Goal: Task Accomplishment & Management: Manage account settings

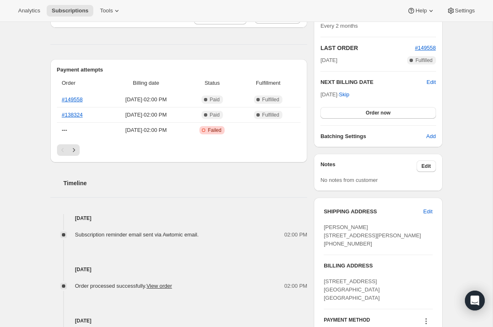
scroll to position [251, 0]
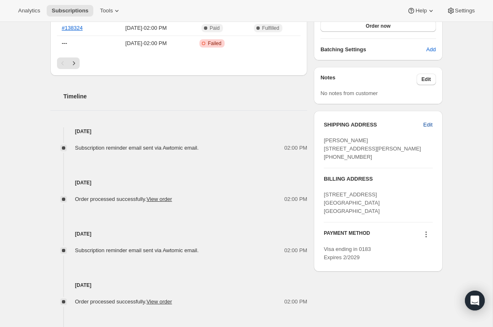
click at [431, 124] on span "Edit" at bounding box center [427, 125] width 9 height 8
select select "United States"
select select "FL"
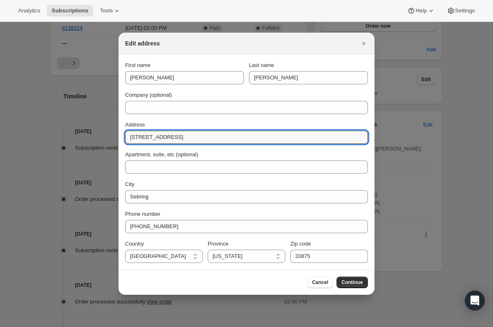
drag, startPoint x: 212, startPoint y: 135, endPoint x: 117, endPoint y: 133, distance: 94.2
paste input "7677E. Horse Hammock Rd. Avon Park, Florida 33825"
drag, startPoint x: 245, startPoint y: 135, endPoint x: 279, endPoint y: 135, distance: 33.9
click at [279, 135] on input "7677E. Horse Hammock Rd. Avon Park, Florida 33825" at bounding box center [246, 137] width 243 height 13
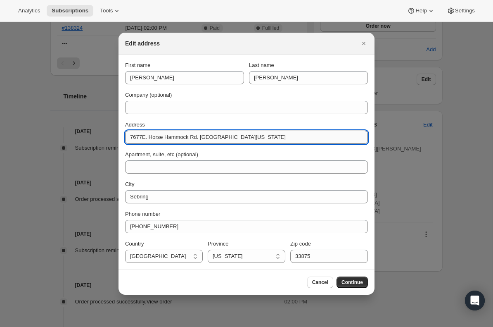
click at [279, 135] on input "7677E. Horse Hammock Rd. Avon Park, Florida 33825" at bounding box center [246, 137] width 243 height 13
drag, startPoint x: 277, startPoint y: 135, endPoint x: 250, endPoint y: 135, distance: 27.7
click at [250, 135] on input "7677E. Horse Hammock Rd. Avon Park, Florida 33825" at bounding box center [246, 137] width 243 height 13
type input "7677E. Horse Hammock Rd. Avon Park, Florida"
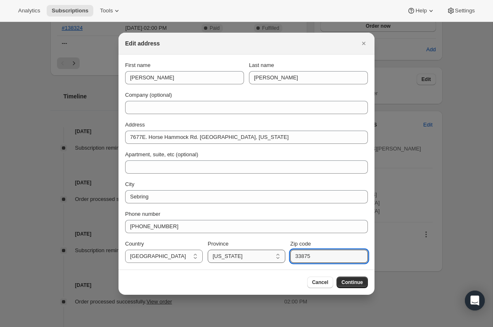
drag, startPoint x: 322, startPoint y: 259, endPoint x: 281, endPoint y: 259, distance: 40.9
click at [281, 259] on div "Country Afghanistan Aland Islands Albania Algeria Andorra Angola Anguilla Antig…" at bounding box center [246, 251] width 243 height 23
paste input "33825"
type input "33825"
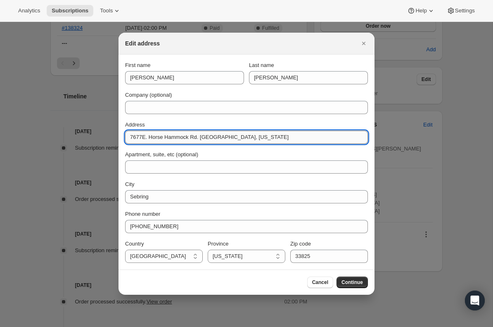
drag, startPoint x: 255, startPoint y: 136, endPoint x: 230, endPoint y: 135, distance: 25.6
click at [230, 135] on input "7677E. Horse Hammock Rd. Avon Park, Florida" at bounding box center [246, 137] width 243 height 13
drag, startPoint x: 231, startPoint y: 138, endPoint x: 204, endPoint y: 139, distance: 27.3
click at [204, 139] on input "7677E. Horse Hammock Rd. Avon Park," at bounding box center [246, 137] width 243 height 13
type input "7677E. Horse Hammock Rd."
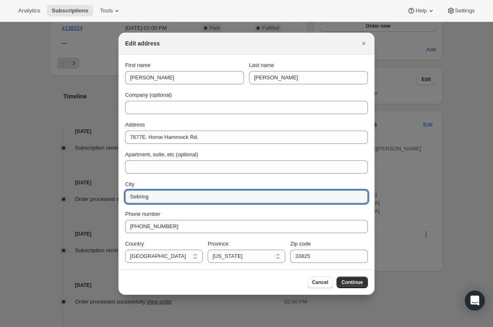
drag, startPoint x: 178, startPoint y: 201, endPoint x: 119, endPoint y: 195, distance: 59.4
click at [119, 195] on section "First name Jeanne Last name Scull Company (optional) Address 7677E. Horse Hammo…" at bounding box center [247, 162] width 256 height 215
paste input "Avon Park,"
type input "Avon Park,"
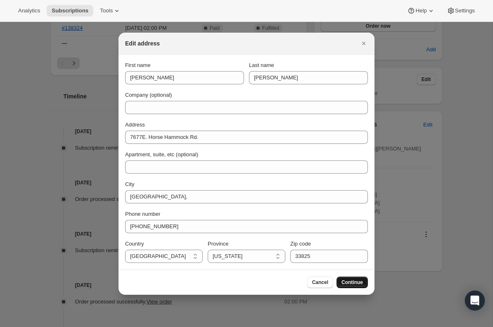
click at [349, 282] on span "Continue" at bounding box center [352, 282] width 21 height 7
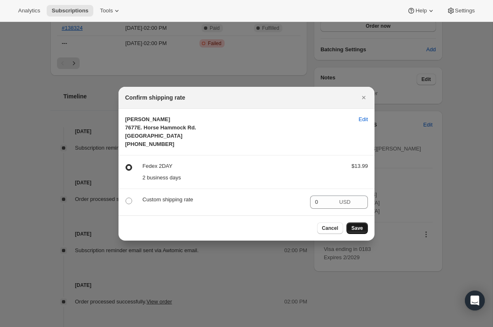
click at [359, 231] on span "Save" at bounding box center [358, 228] width 12 height 7
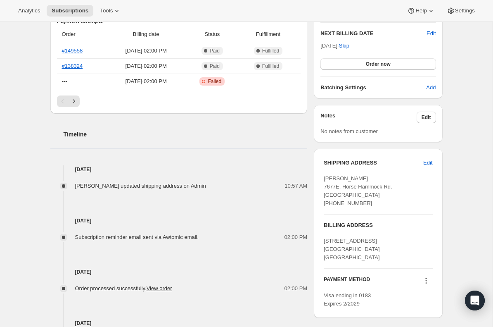
drag, startPoint x: 371, startPoint y: 208, endPoint x: 322, endPoint y: 180, distance: 56.4
click at [322, 180] on div "SHIPPING ADDRESS Edit Jeanne Scull 7677E. Horse Hammock Rd. Avon Park, FL, 3382…" at bounding box center [378, 233] width 128 height 169
copy span "Jeanne Scull 7677E. Horse Hammock Rd. Avon Park, FL, 33825 United States +15734…"
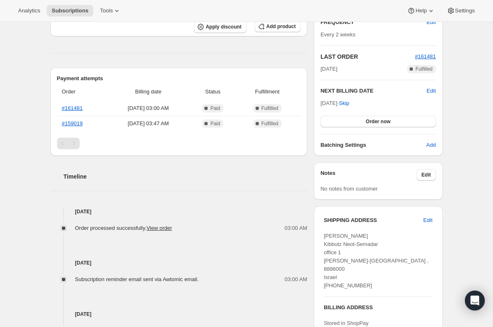
scroll to position [152, 0]
